Goal: Obtain resource: Download file/media

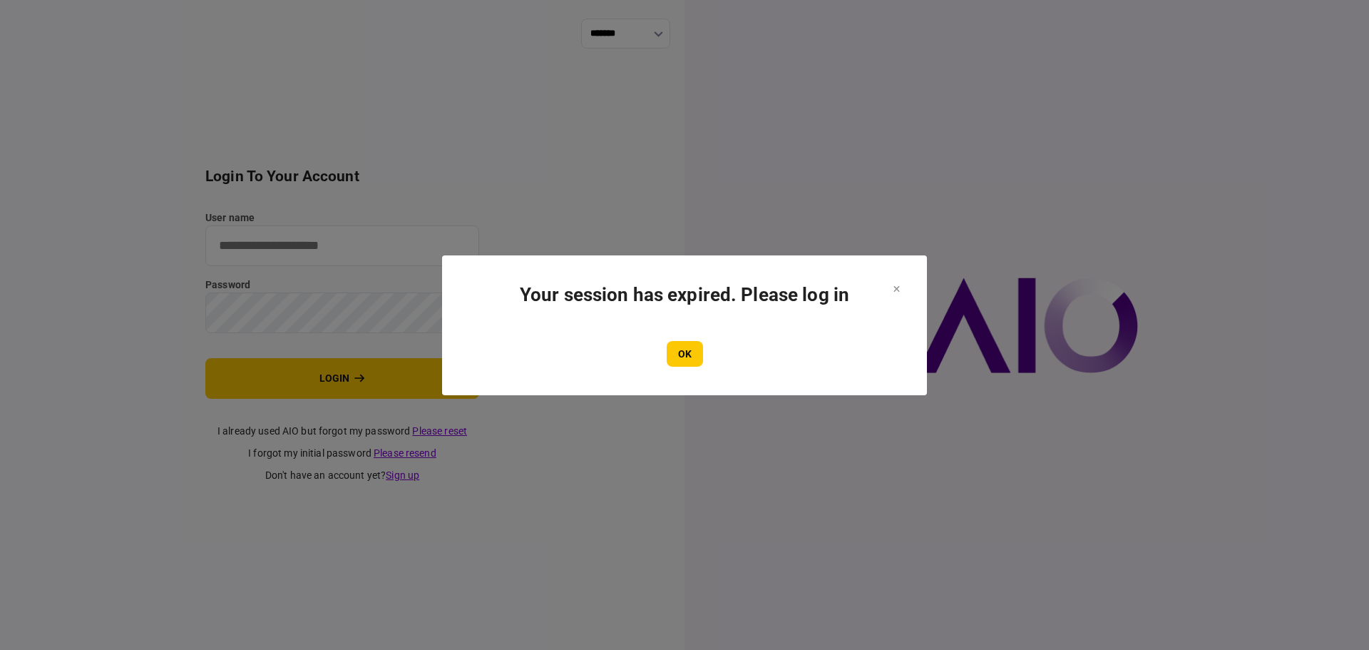
drag, startPoint x: 698, startPoint y: 364, endPoint x: 687, endPoint y: 186, distance: 178.6
click at [705, 345] on div "OK" at bounding box center [685, 354] width 428 height 26
click at [694, 353] on button "OK" at bounding box center [685, 354] width 36 height 26
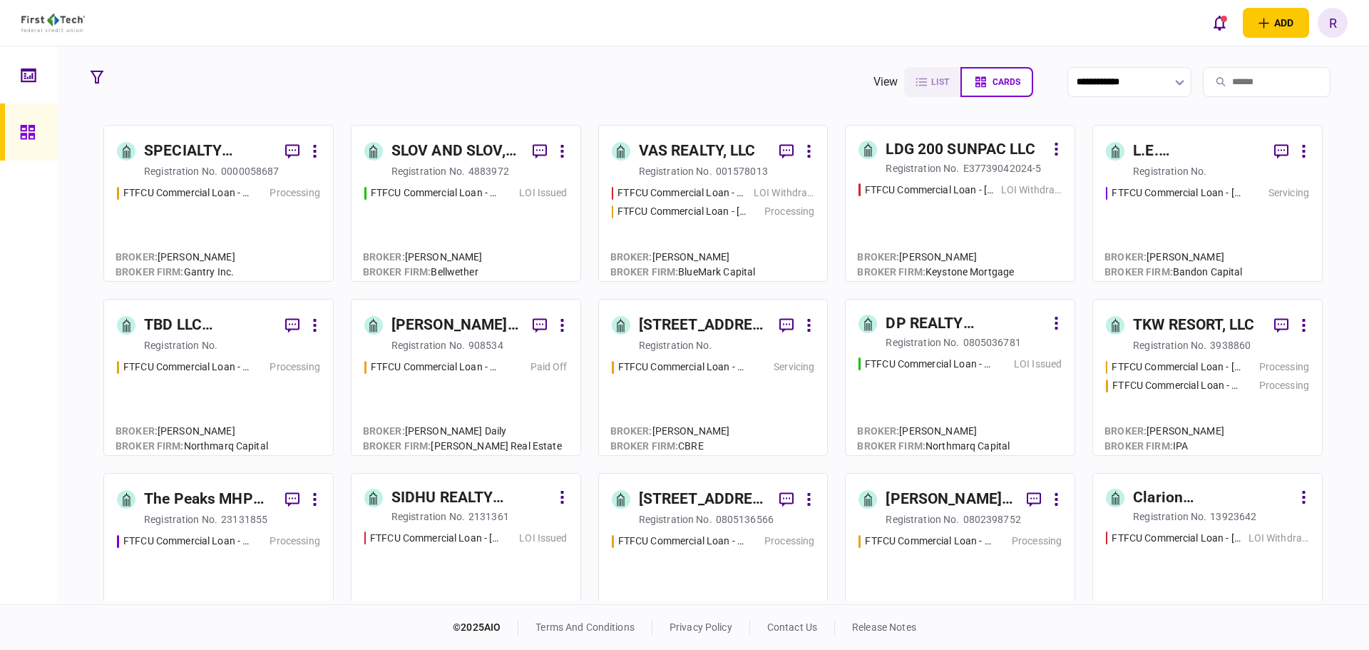
click at [709, 153] on div "VAS REALTY, LLC" at bounding box center [697, 151] width 117 height 23
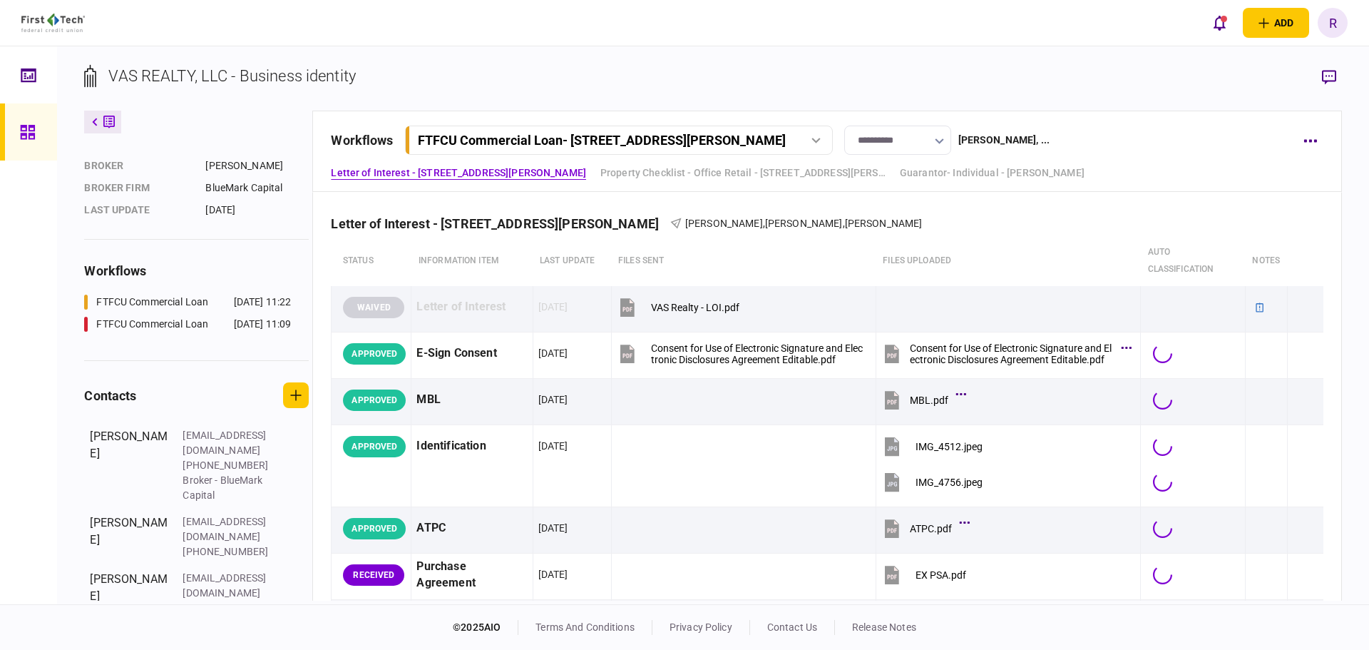
scroll to position [229, 0]
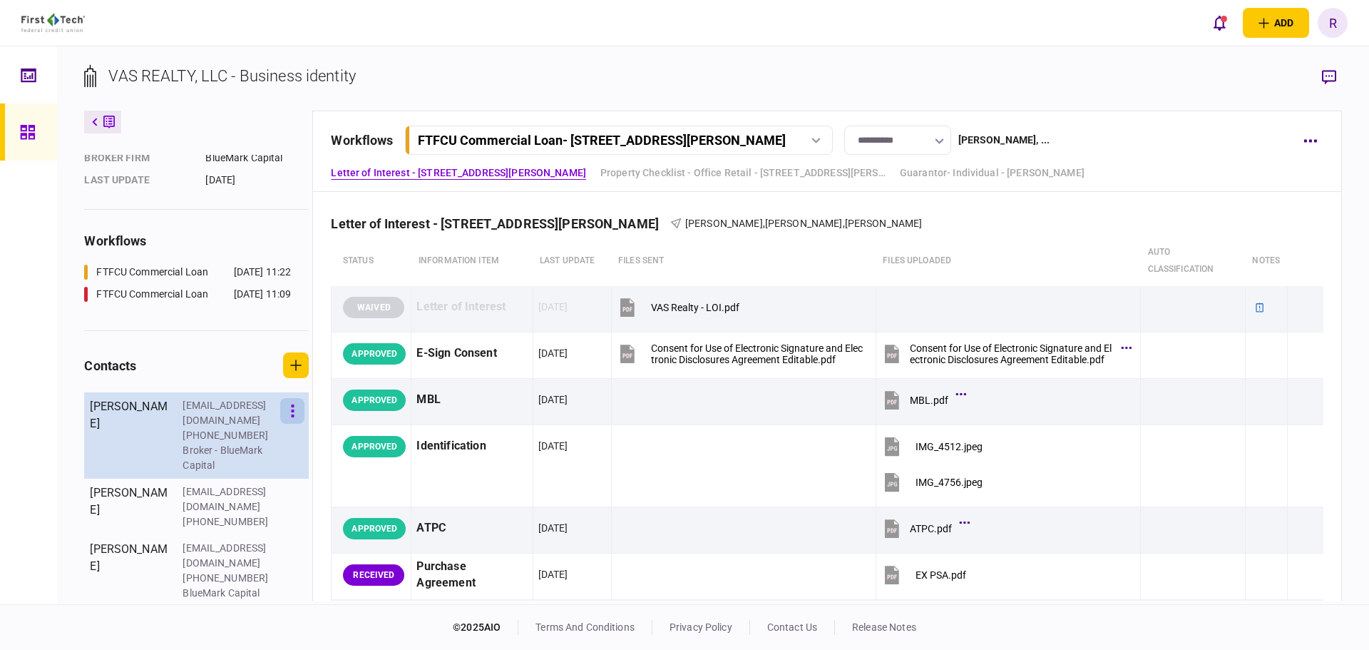
click at [289, 424] on button "button" at bounding box center [292, 411] width 24 height 26
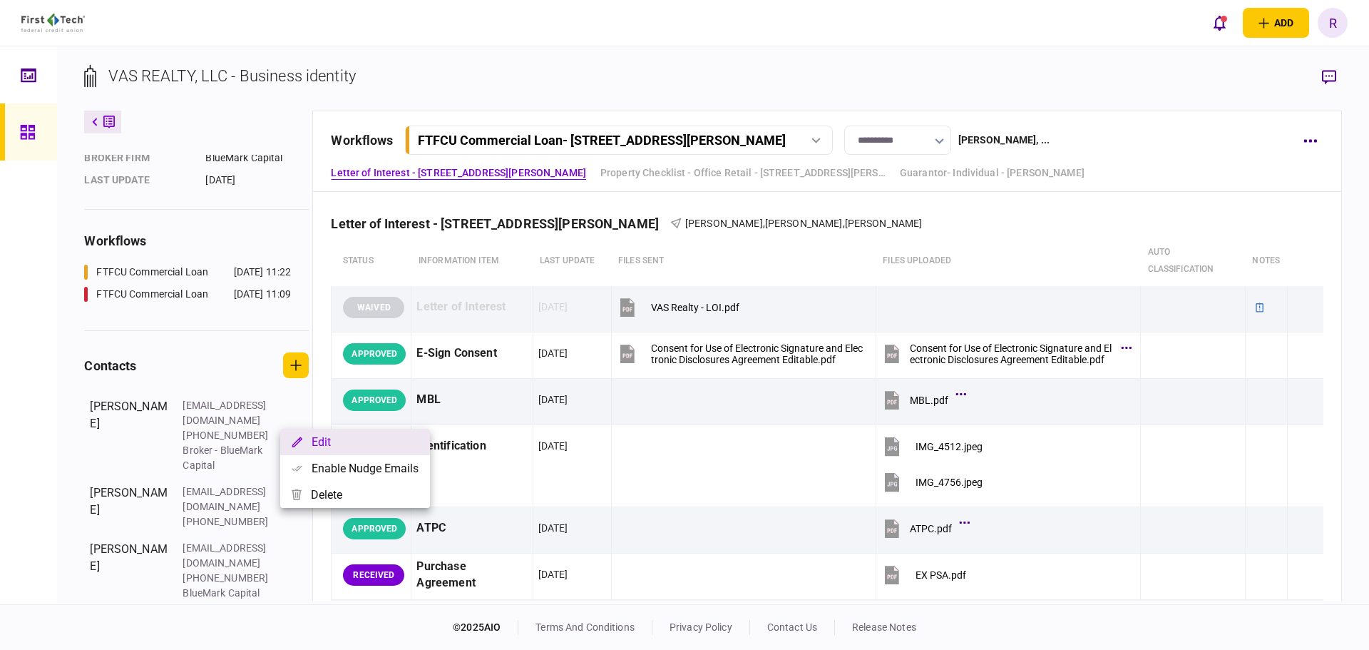
click at [327, 448] on button "Edit" at bounding box center [355, 441] width 150 height 26
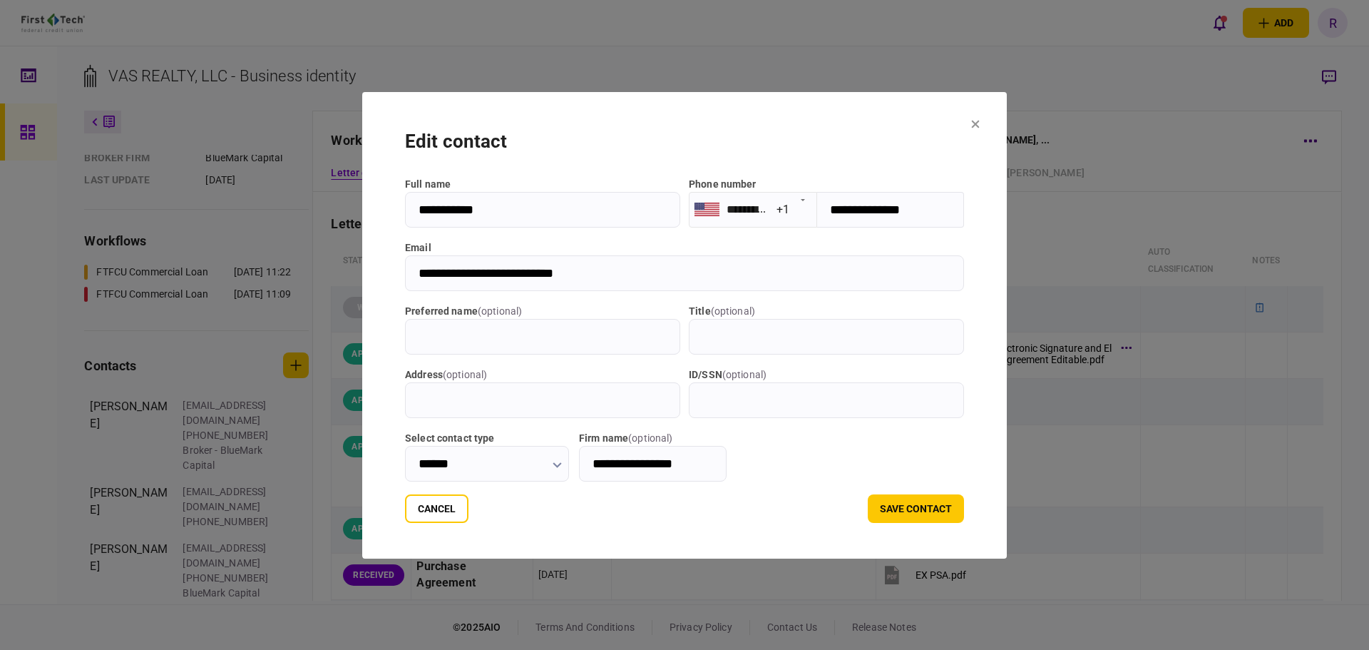
drag, startPoint x: 570, startPoint y: 269, endPoint x: 366, endPoint y: 262, distance: 204.0
click at [366, 262] on section "**********" at bounding box center [684, 325] width 645 height 466
click at [980, 119] on button at bounding box center [975, 124] width 9 height 11
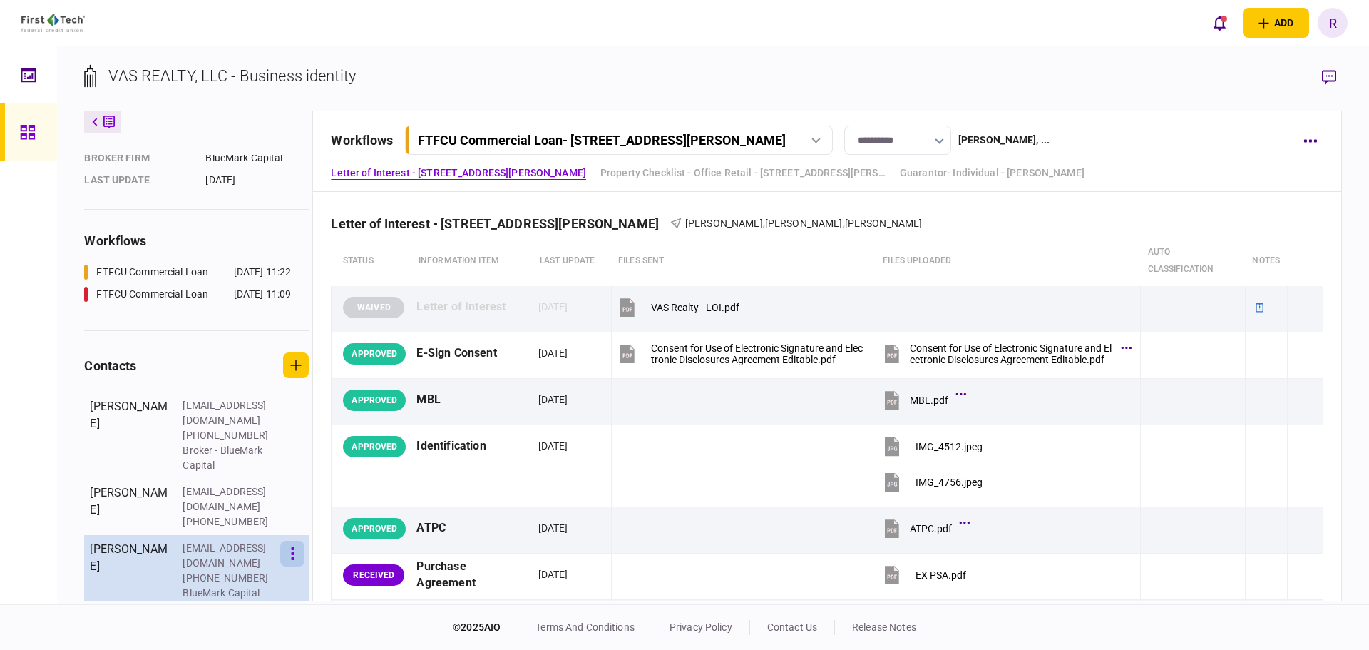
click at [299, 558] on button "button" at bounding box center [292, 553] width 24 height 26
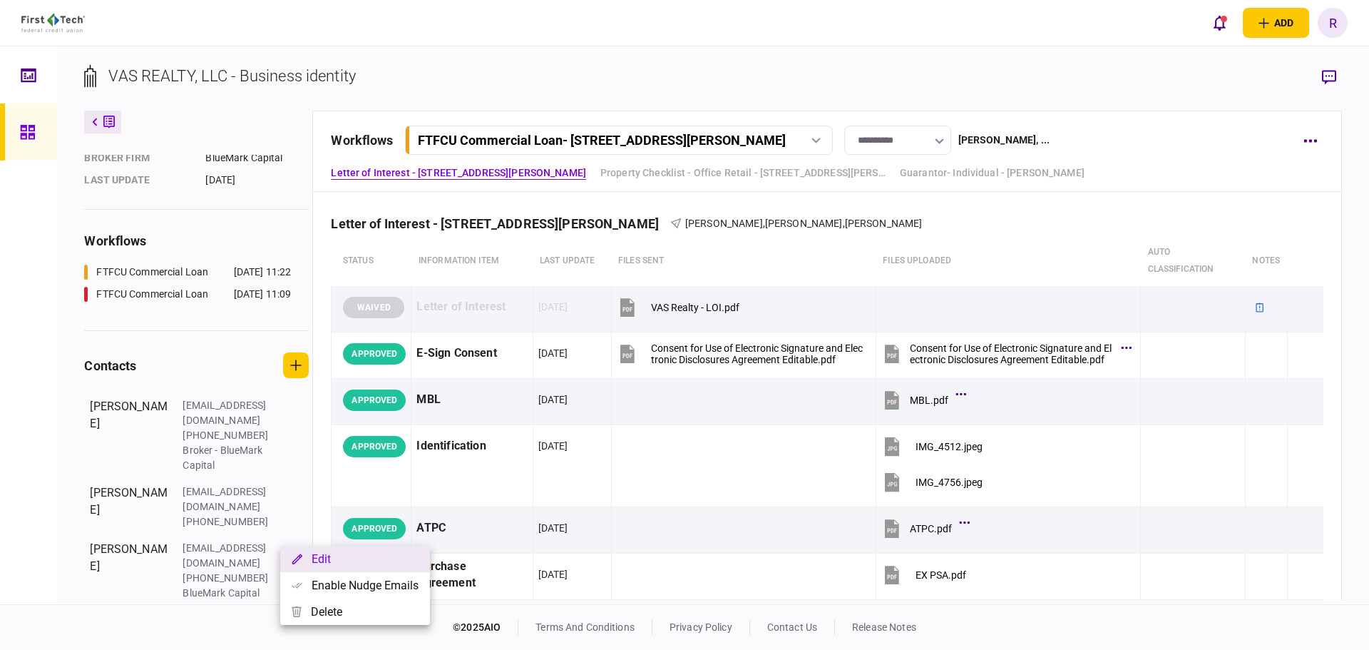
click at [318, 556] on button "Edit" at bounding box center [355, 558] width 150 height 26
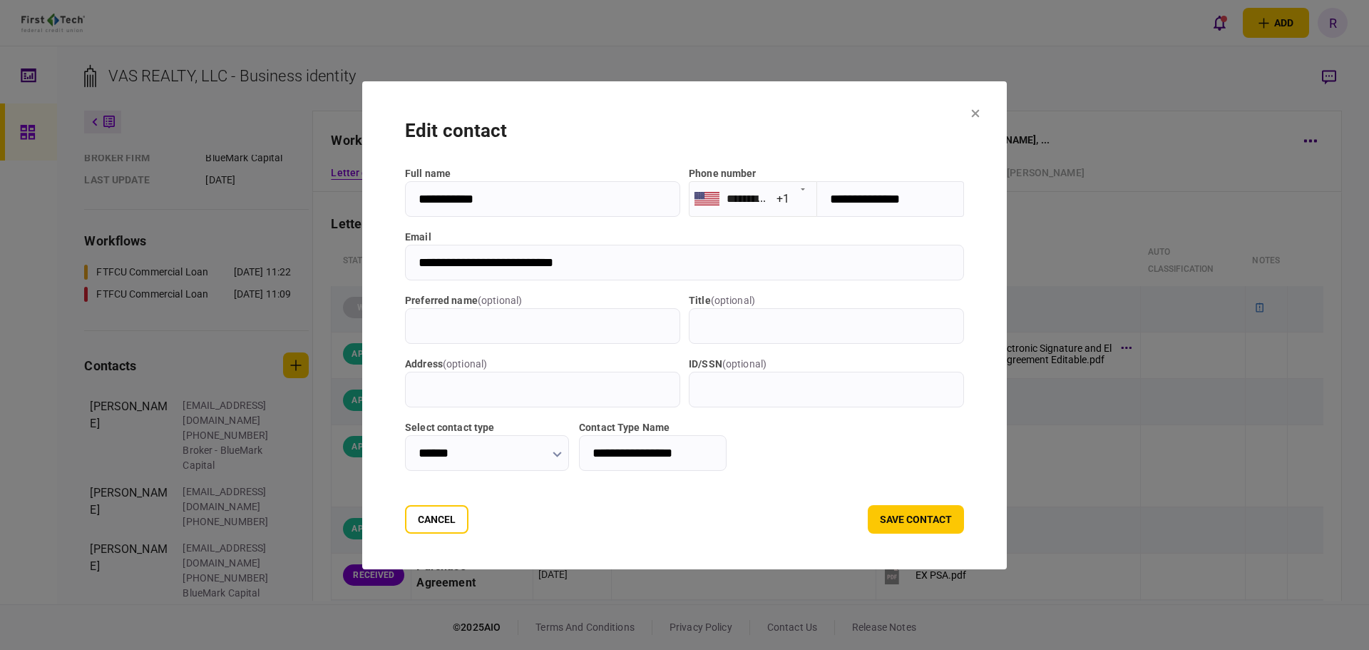
drag, startPoint x: 589, startPoint y: 264, endPoint x: 327, endPoint y: 264, distance: 261.7
click at [327, 264] on div "**********" at bounding box center [684, 325] width 1369 height 650
click at [416, 508] on button "Cancel" at bounding box center [436, 519] width 63 height 29
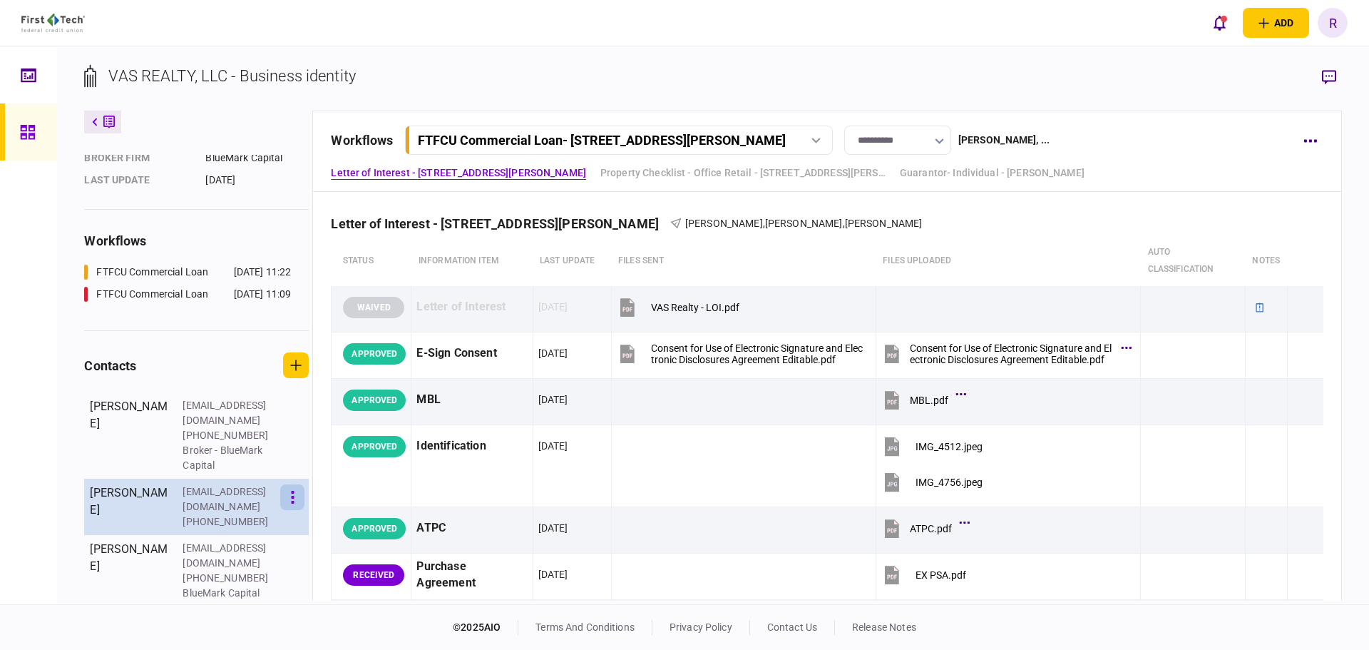
click at [297, 510] on button "button" at bounding box center [292, 497] width 24 height 26
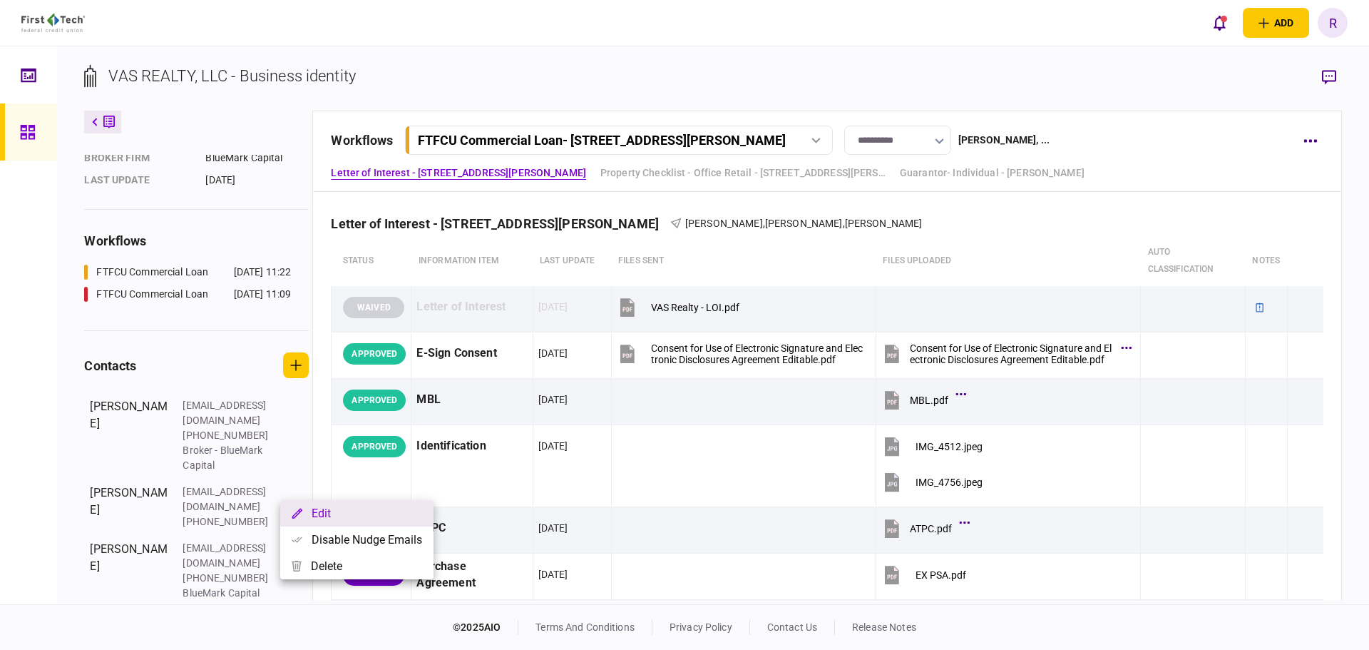
click at [323, 518] on button "Edit" at bounding box center [356, 513] width 153 height 26
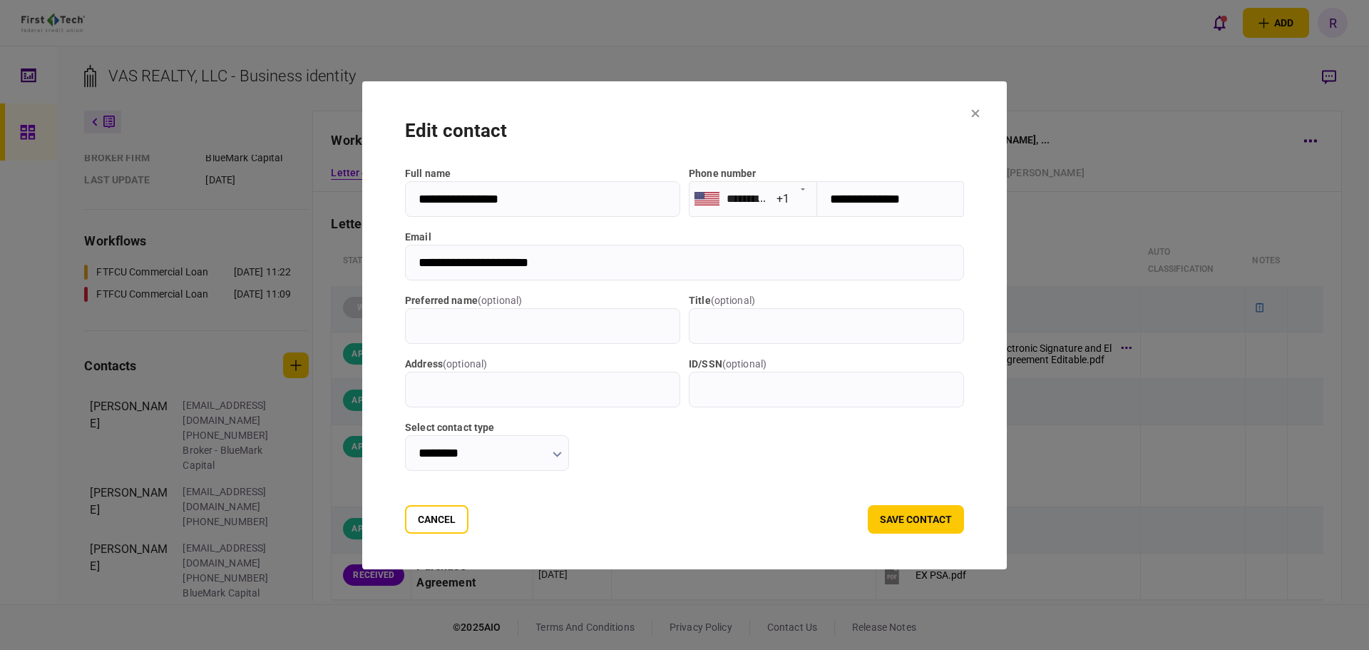
drag, startPoint x: 551, startPoint y: 255, endPoint x: 381, endPoint y: 255, distance: 169.7
click at [381, 255] on section "**********" at bounding box center [684, 325] width 645 height 488
click at [980, 111] on icon at bounding box center [976, 113] width 8 height 8
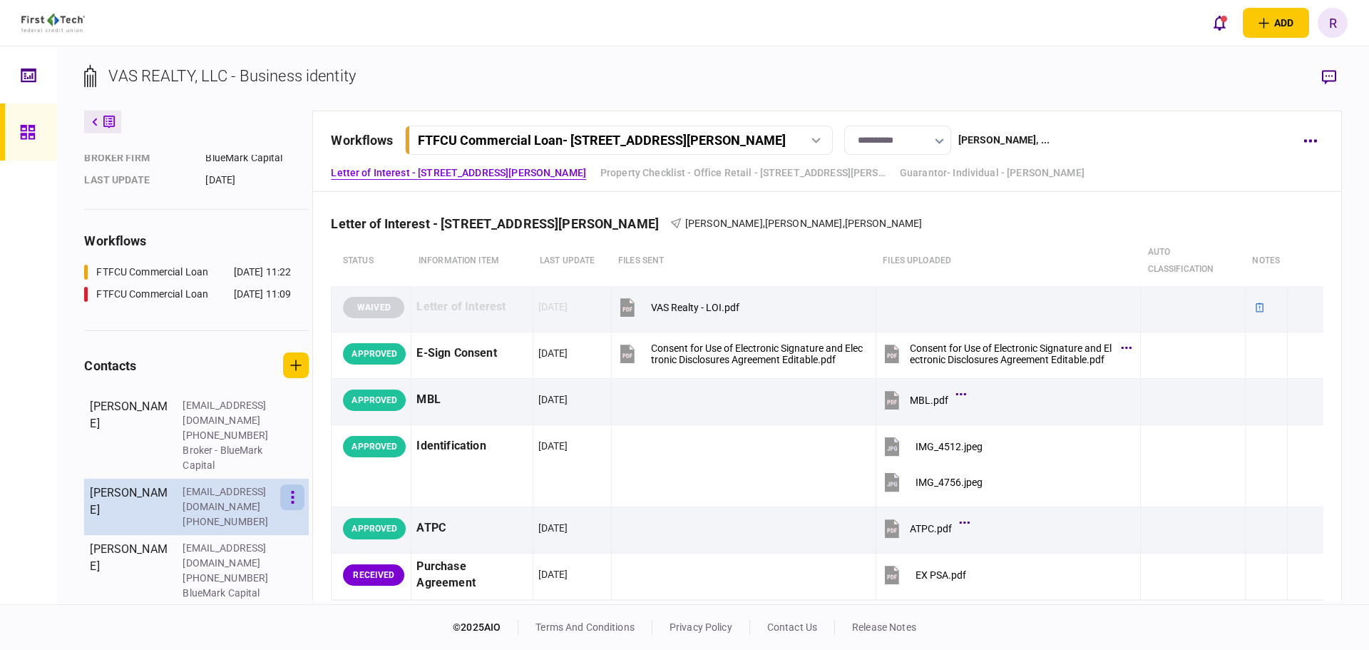
click at [291, 504] on icon "button" at bounding box center [293, 498] width 4 height 14
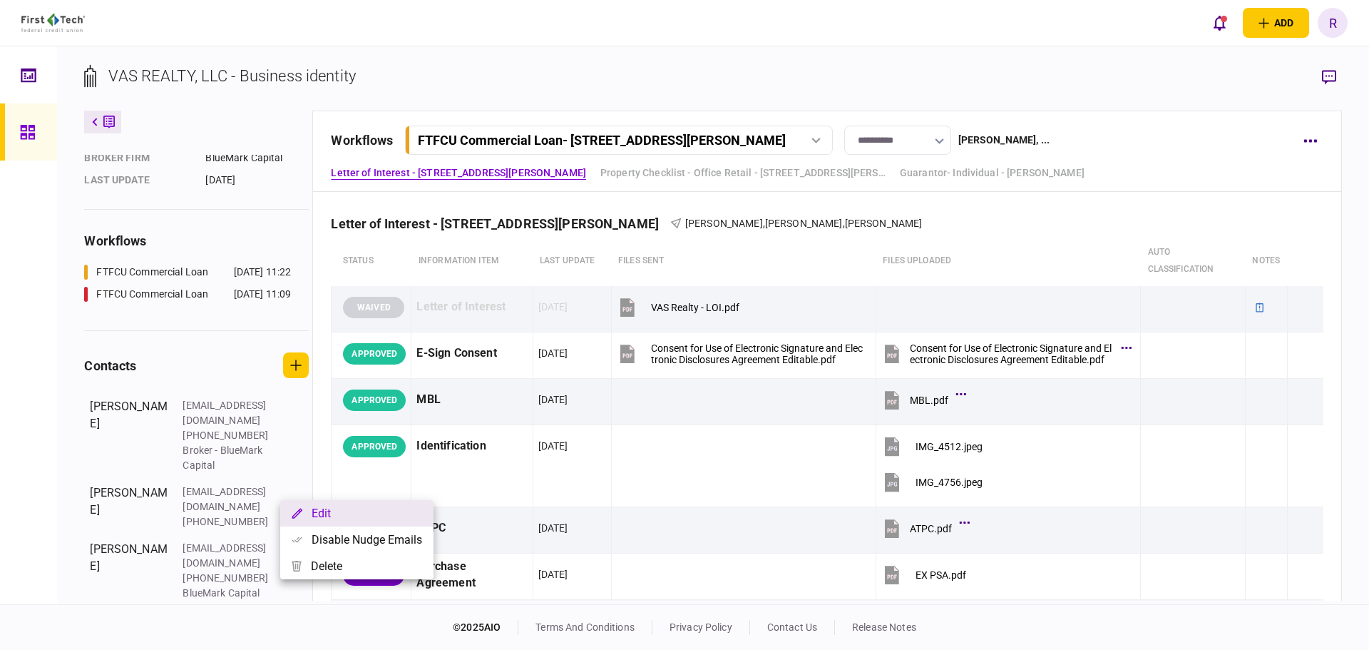
click at [299, 510] on icon "button" at bounding box center [297, 513] width 10 height 10
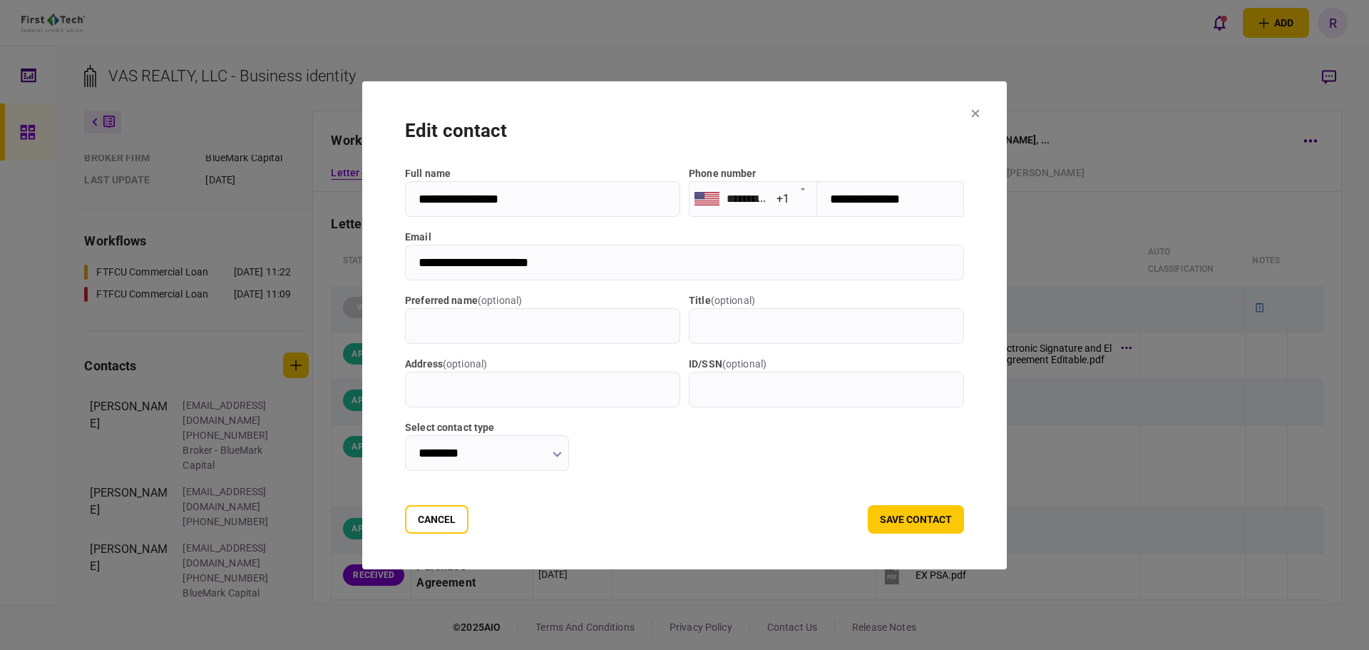
click at [980, 110] on icon at bounding box center [976, 113] width 8 height 8
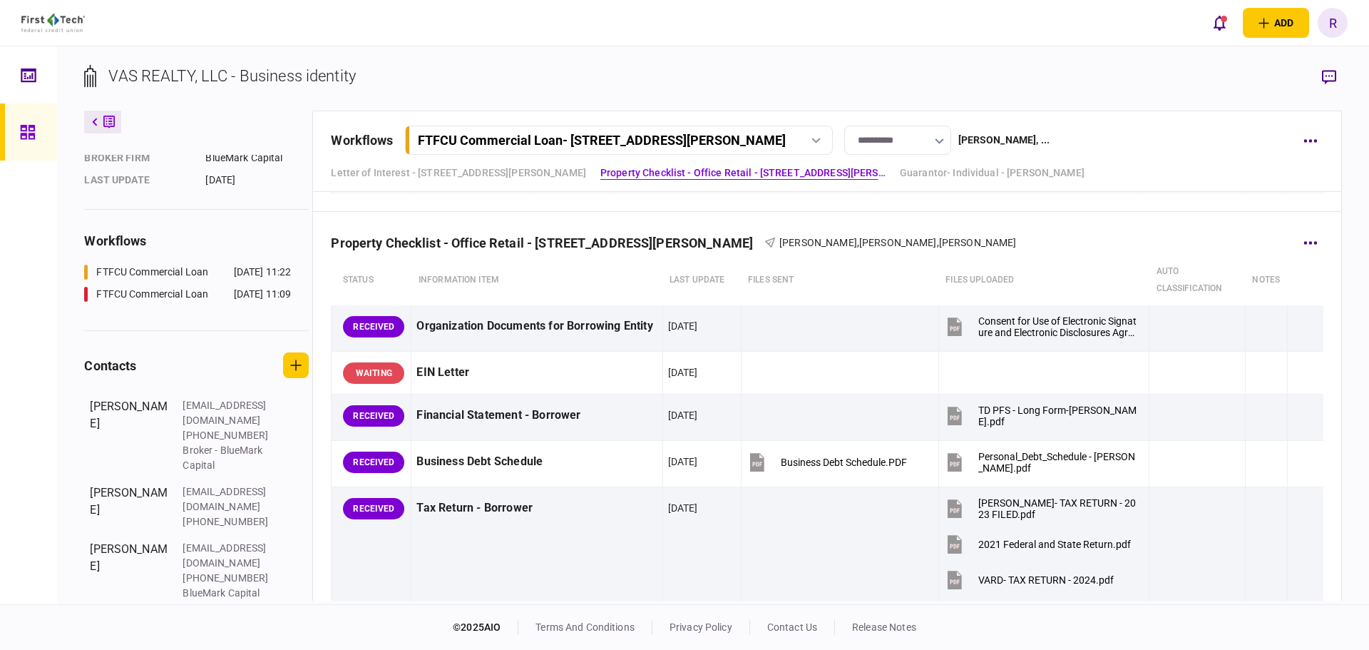
scroll to position [642, 0]
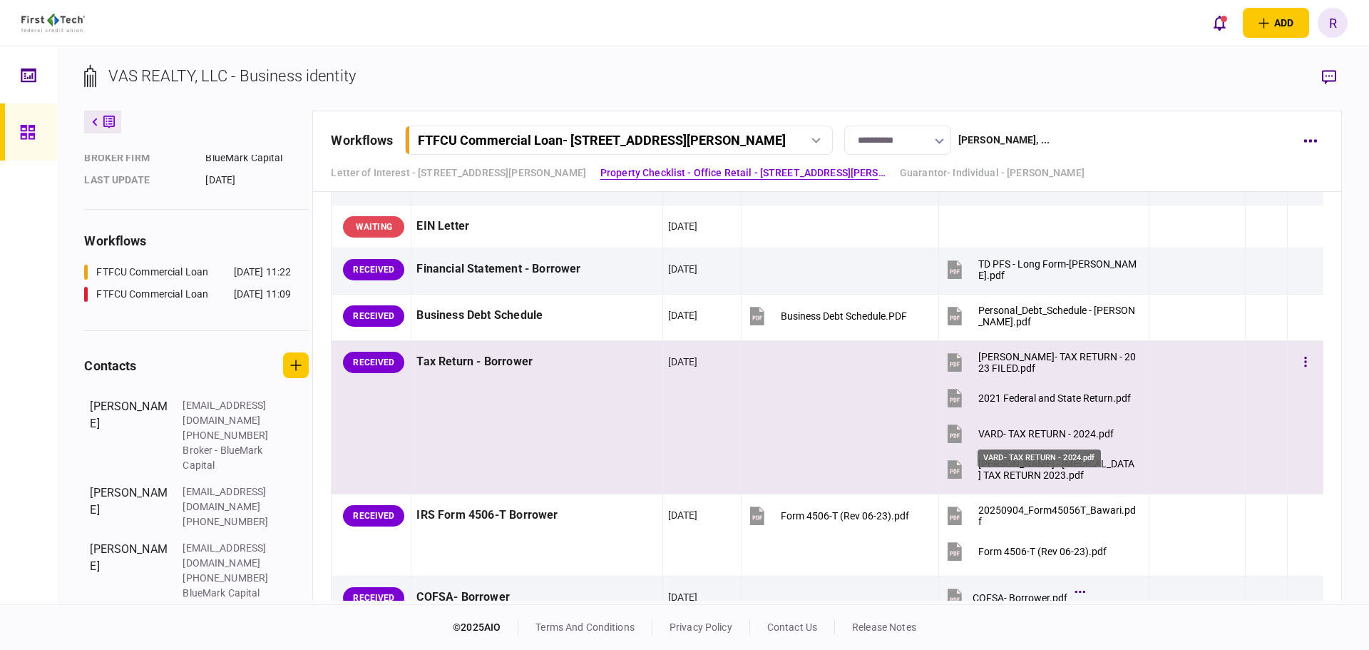
click at [1049, 428] on div "VARD- TAX RETURN - 2024.pdf" at bounding box center [1045, 433] width 135 height 11
